Goal: Task Accomplishment & Management: Manage account settings

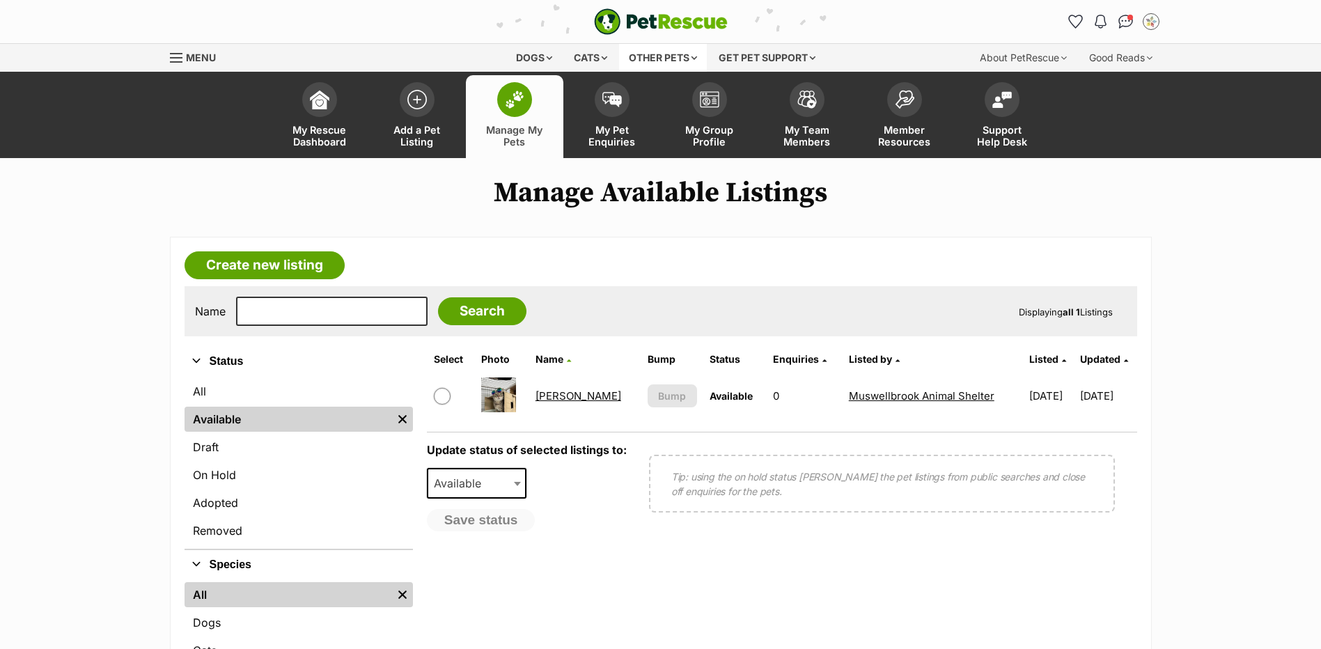
click at [634, 64] on div "Other pets" at bounding box center [663, 58] width 88 height 28
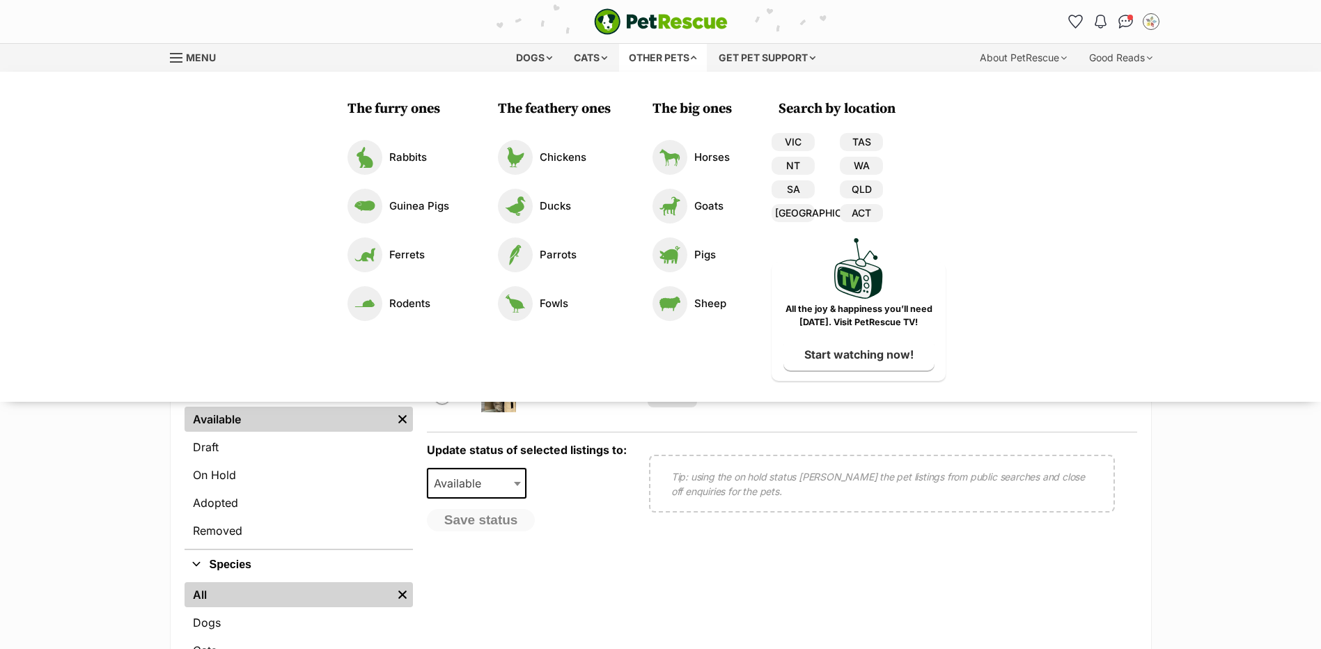
click at [662, 60] on div "Other pets" at bounding box center [663, 58] width 88 height 28
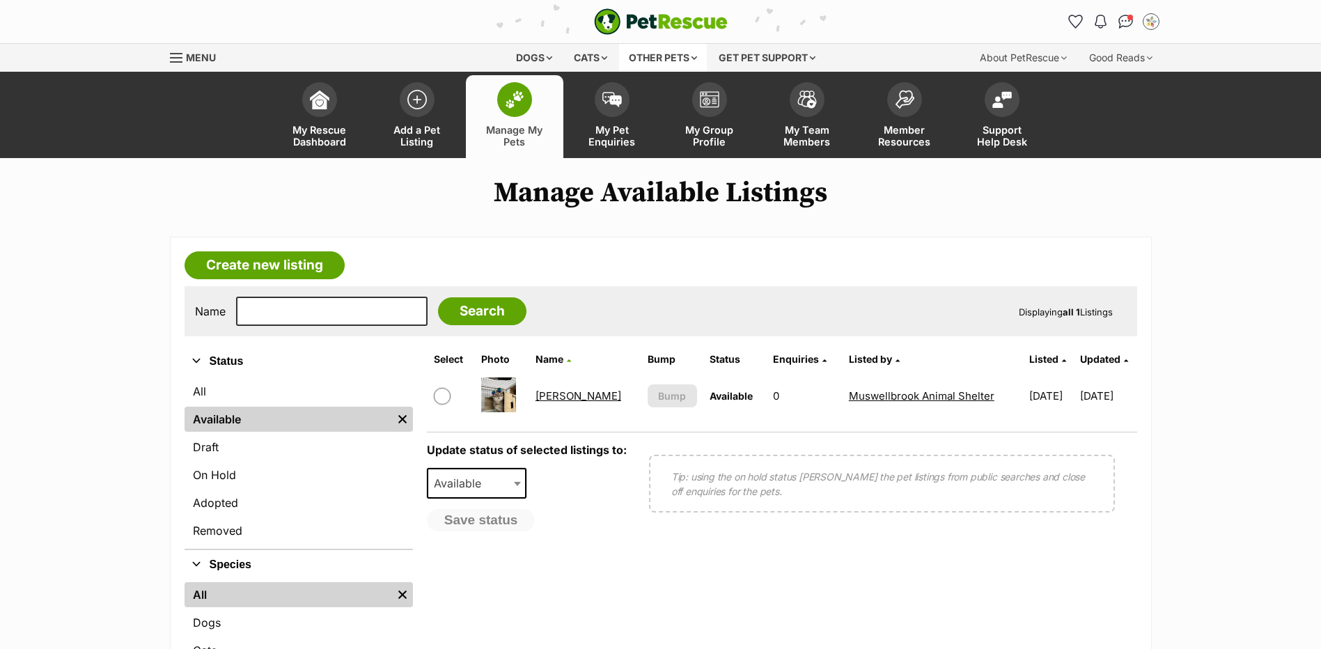
click at [662, 60] on div "Other pets" at bounding box center [663, 58] width 88 height 28
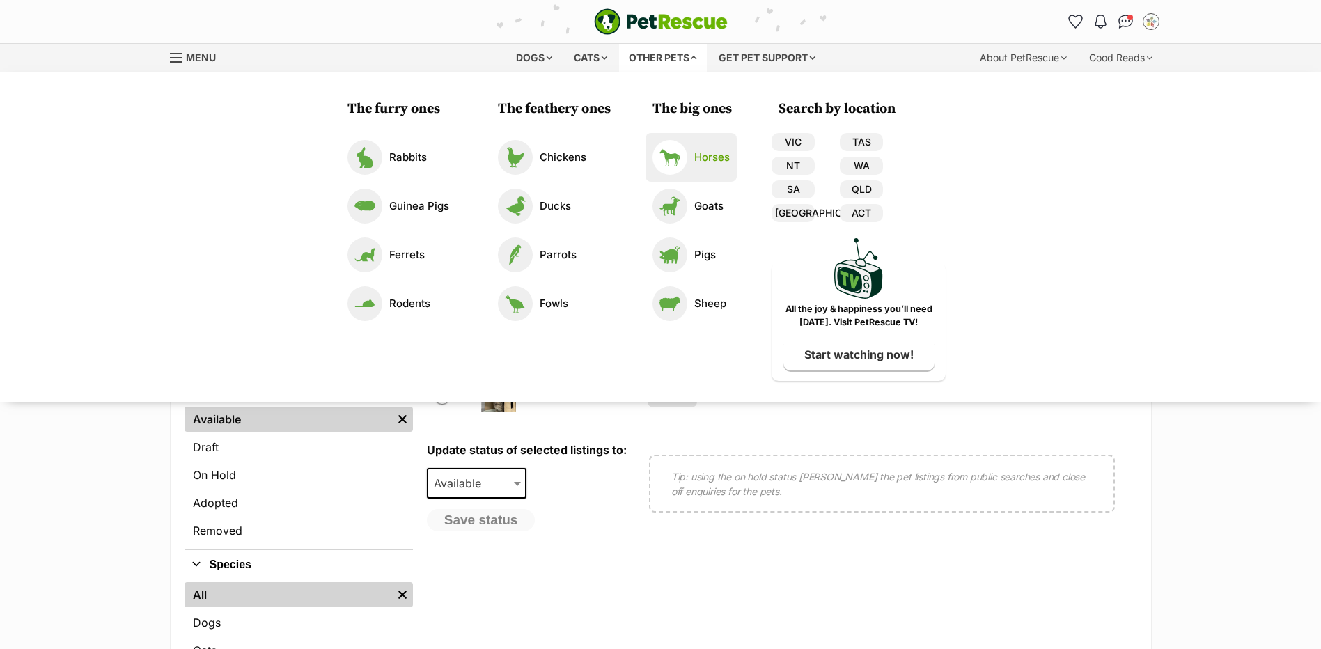
click at [704, 171] on link "Horses" at bounding box center [690, 157] width 77 height 35
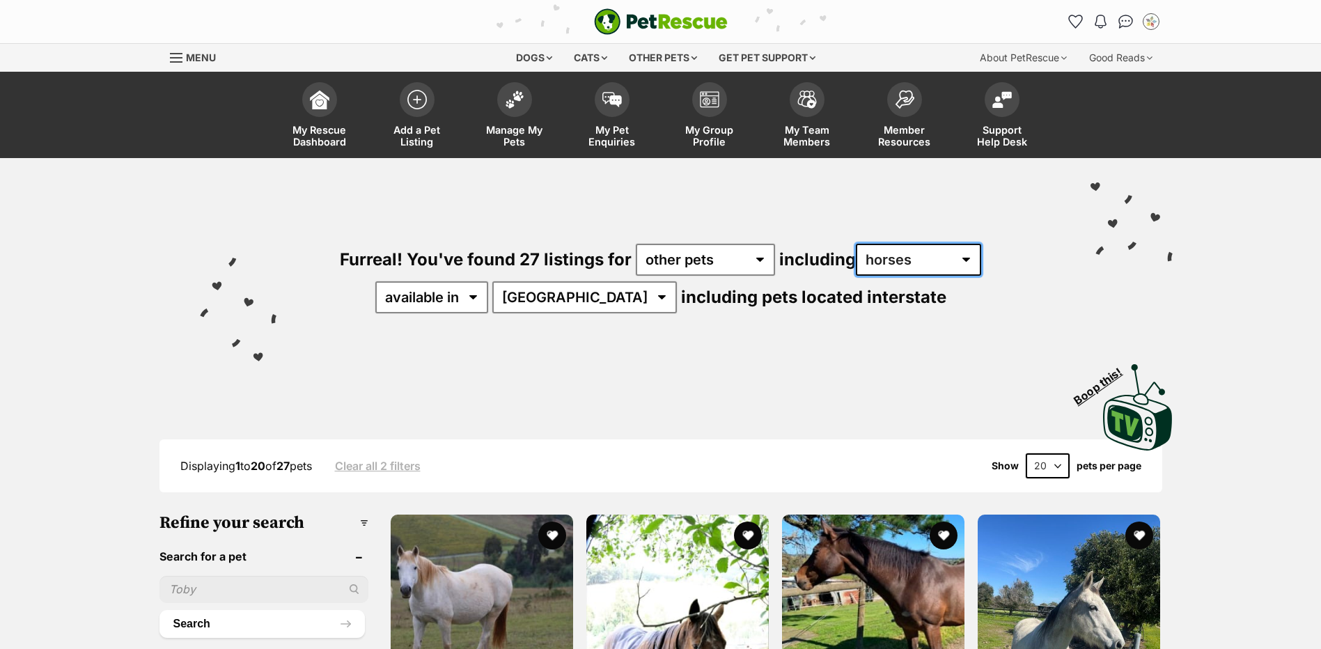
click at [917, 262] on select "all other pets Birds Chickens Cows Ducks Ferrets Fowls Goats Guinea Pigs Horses…" at bounding box center [918, 260] width 125 height 32
select select "any"
click at [856, 244] on select "all other pets Birds Chickens Cows Ducks Ferrets Fowls Goats Guinea Pigs Horses…" at bounding box center [918, 260] width 125 height 32
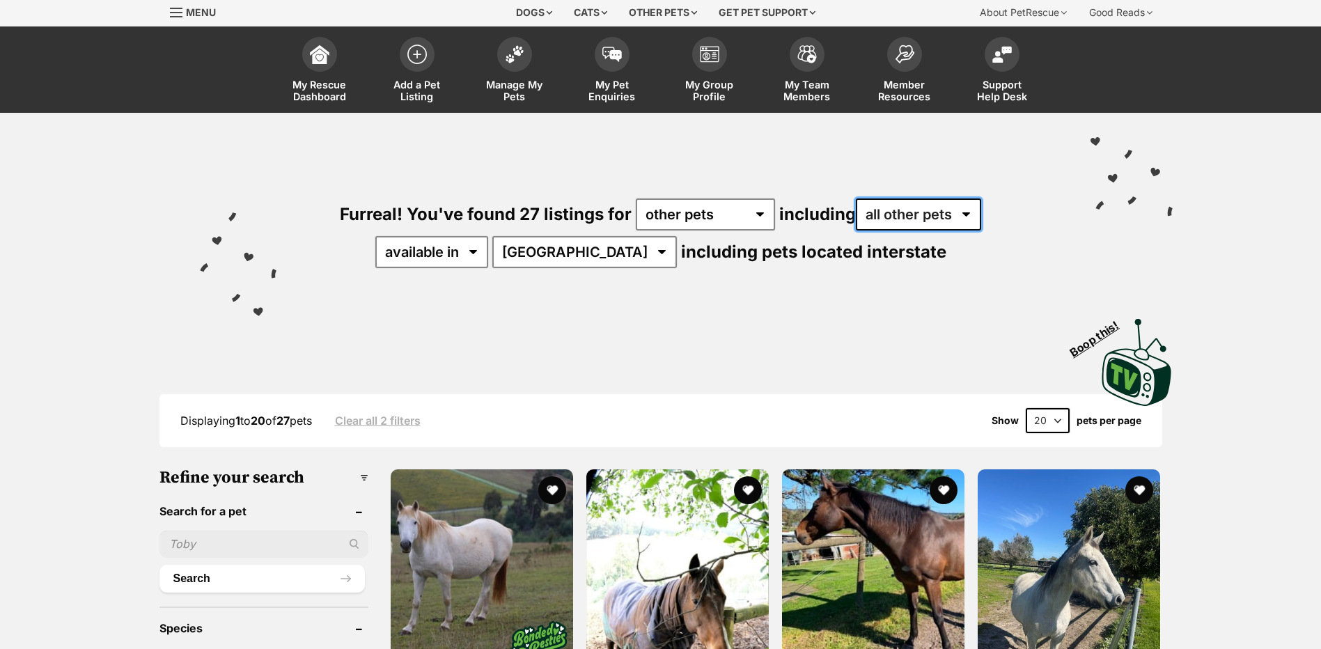
scroll to position [69, 0]
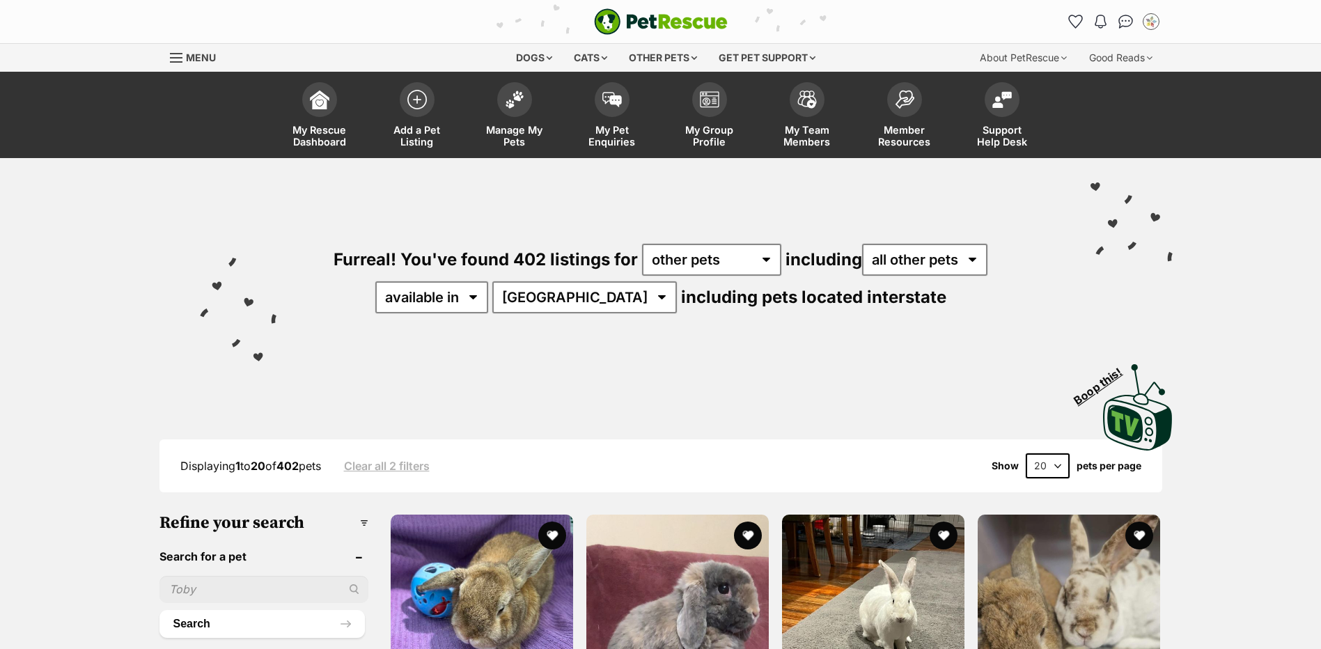
click at [571, 297] on select "Australia ACT NSW NT QLD SA TAS VIC WA" at bounding box center [584, 297] width 185 height 32
select select "[GEOGRAPHIC_DATA]"
click at [536, 281] on select "Australia ACT NSW NT QLD SA TAS VIC WA" at bounding box center [584, 297] width 185 height 32
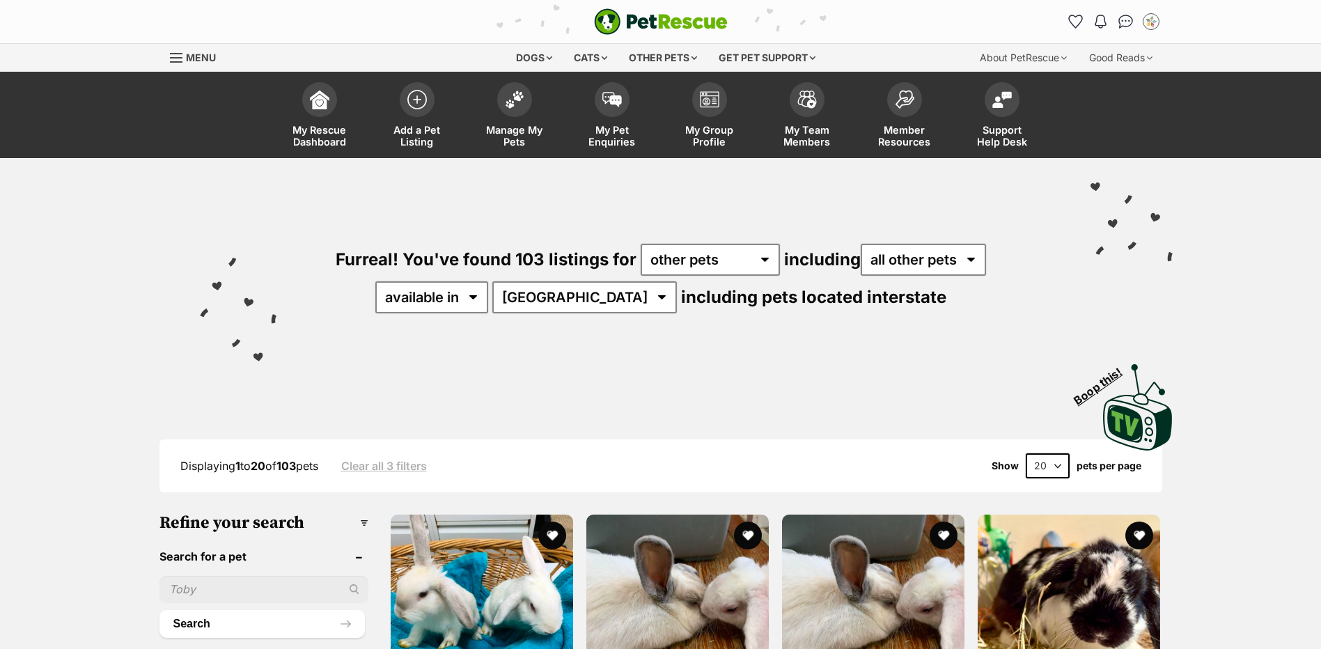
click at [1051, 475] on select "20 40 60" at bounding box center [1048, 465] width 44 height 25
select select "60"
click at [1026, 453] on select "20 40 60" at bounding box center [1048, 465] width 44 height 25
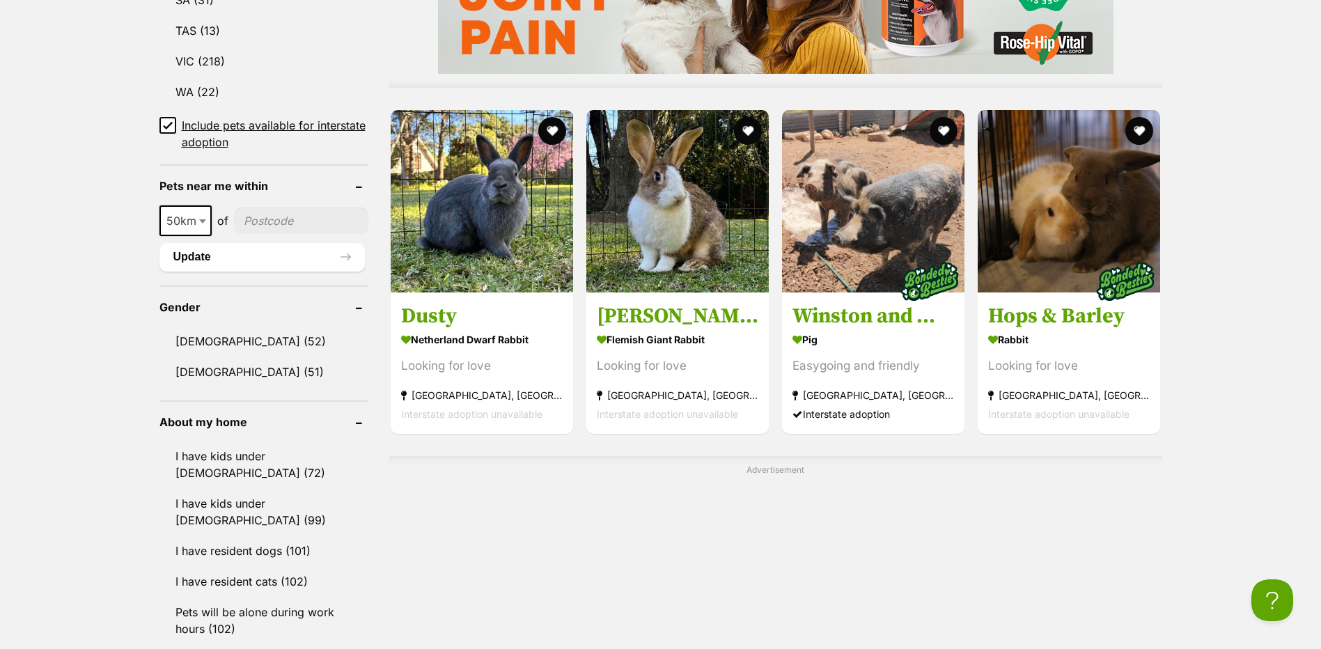
scroll to position [1184, 0]
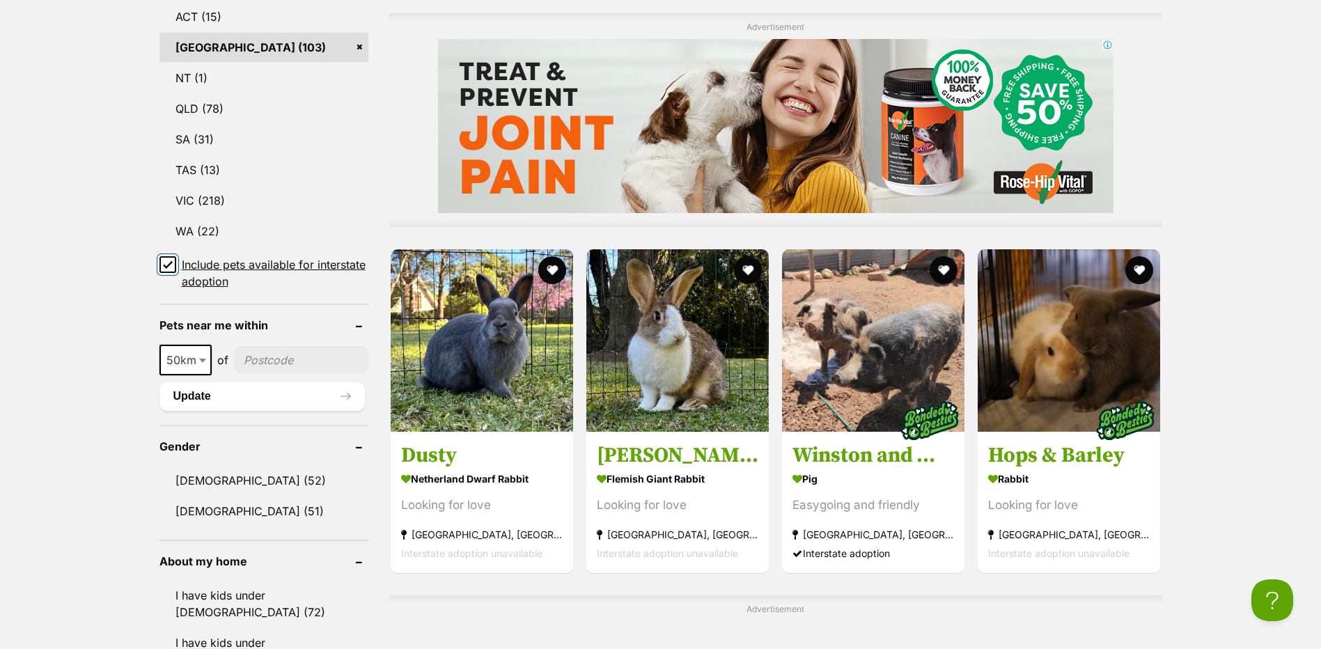
click at [166, 258] on input "Include pets available for interstate adoption" at bounding box center [167, 264] width 17 height 17
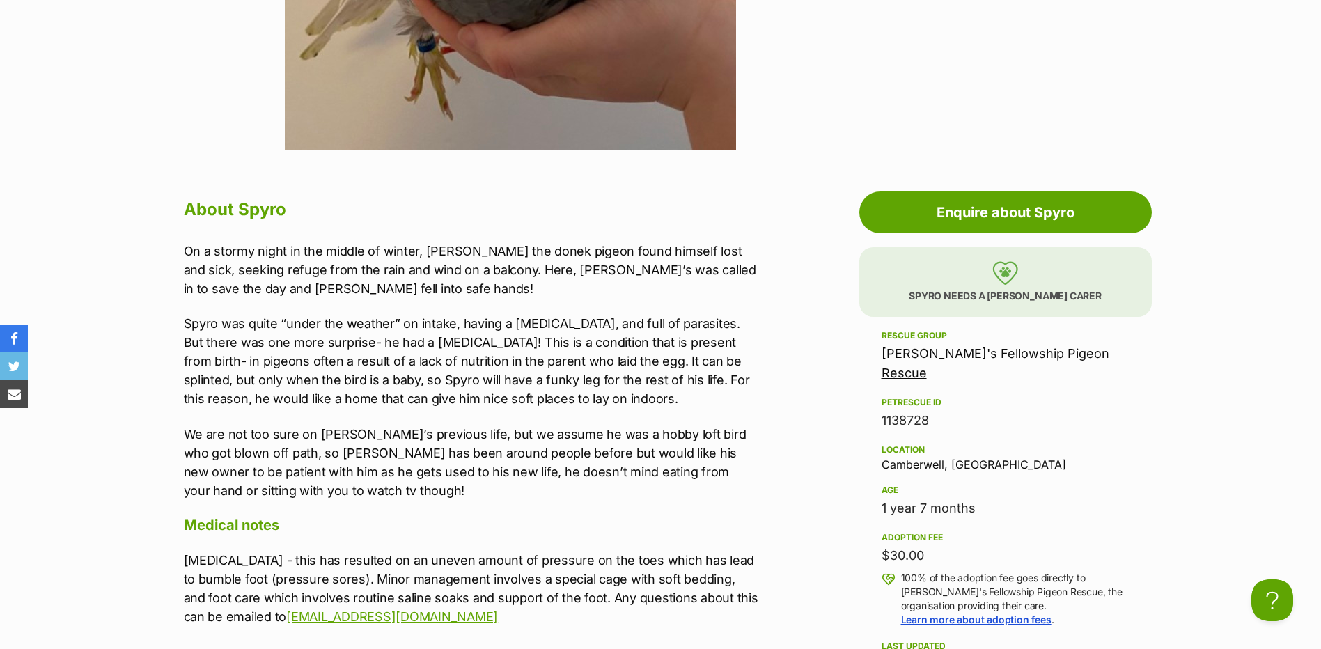
scroll to position [627, 0]
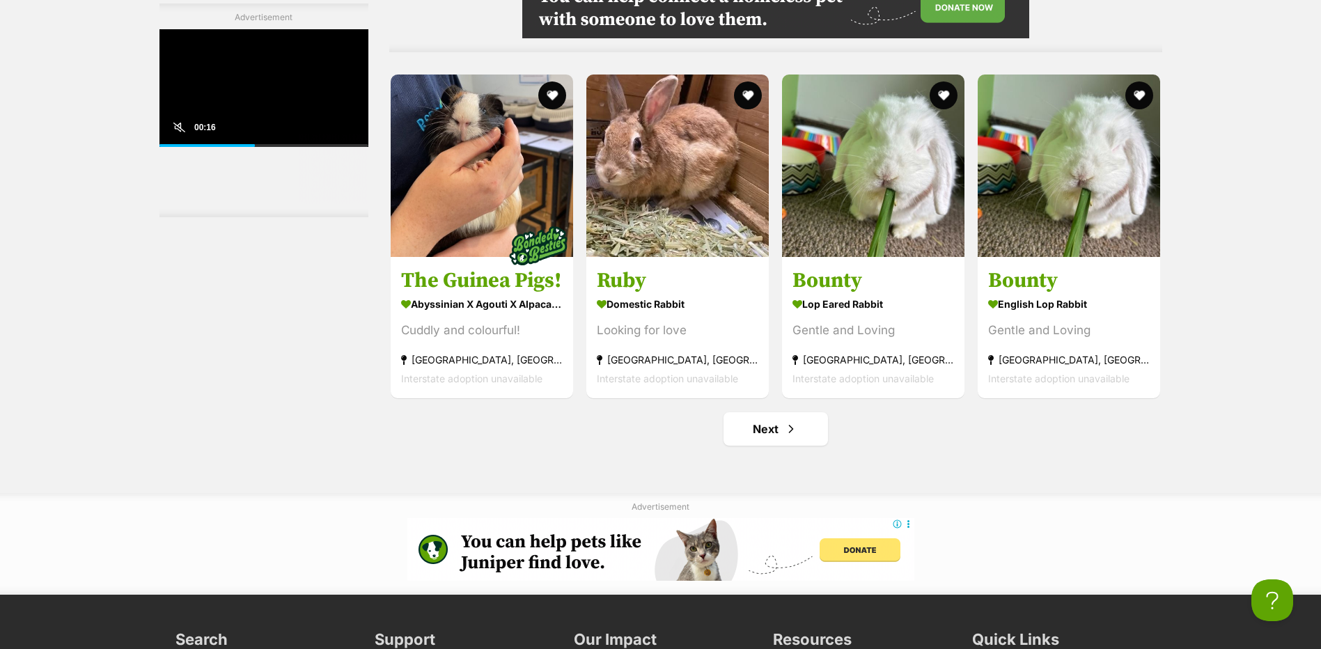
scroll to position [7242, 0]
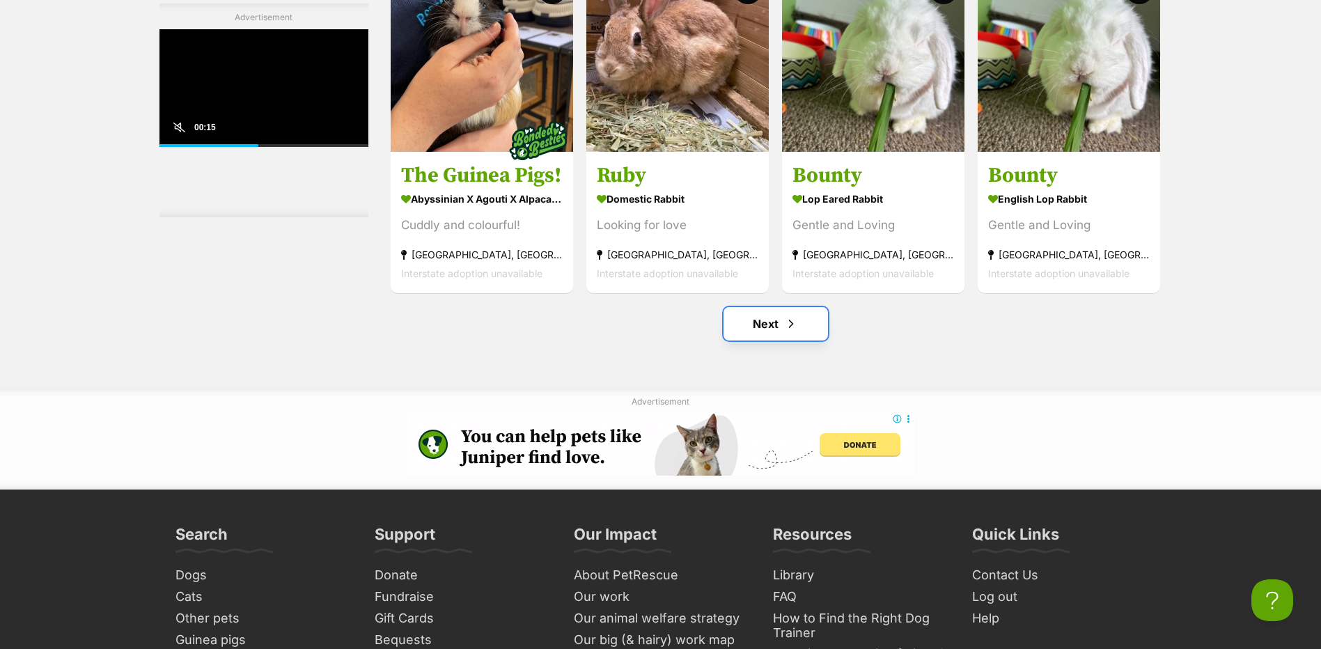
click at [773, 326] on link "Next" at bounding box center [776, 323] width 104 height 33
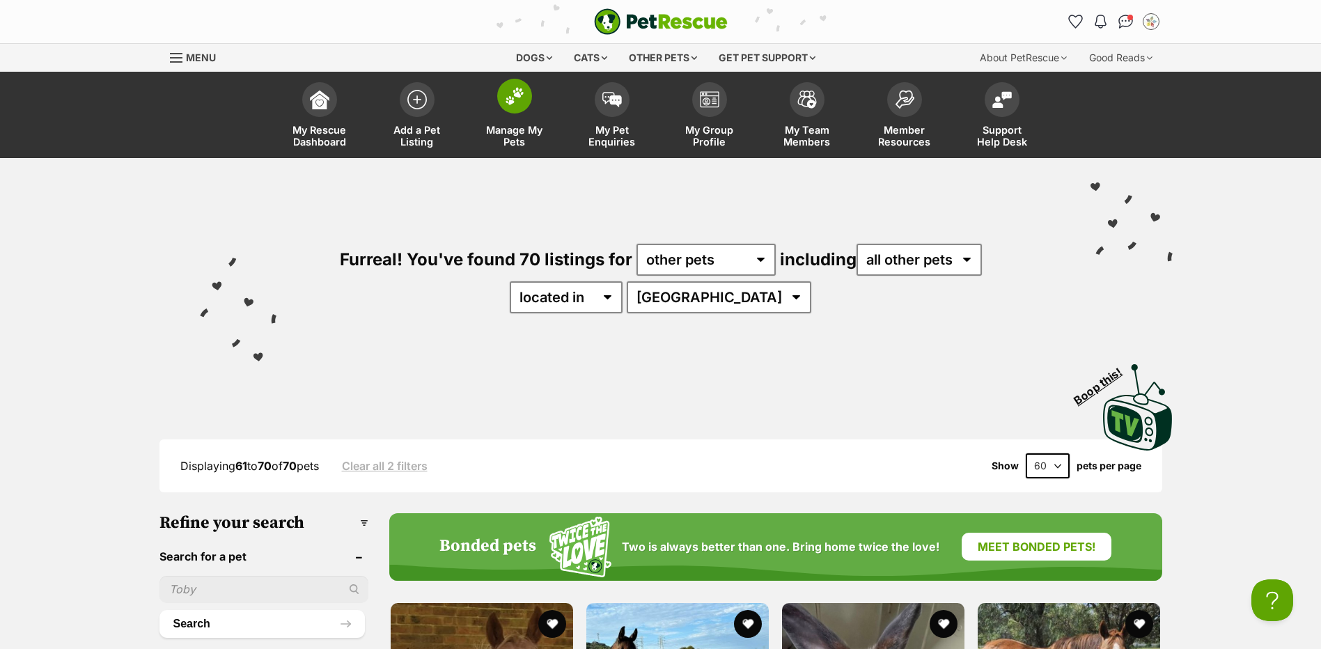
click at [515, 130] on span "Manage My Pets" at bounding box center [514, 136] width 63 height 24
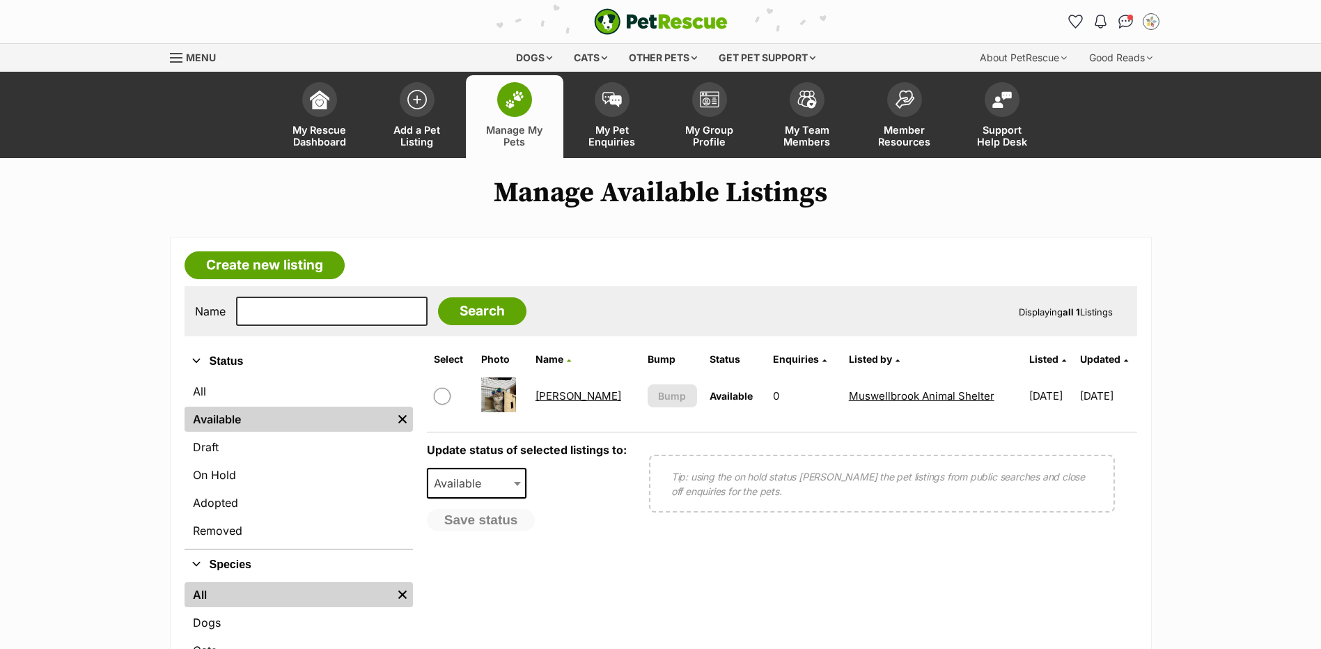
click at [441, 393] on input "checkbox" at bounding box center [442, 396] width 17 height 17
checkbox input "true"
click at [479, 475] on span "Available" at bounding box center [461, 483] width 67 height 19
select select "rehomed"
click at [510, 522] on button "Save status" at bounding box center [482, 521] width 110 height 24
